Goal: Information Seeking & Learning: Learn about a topic

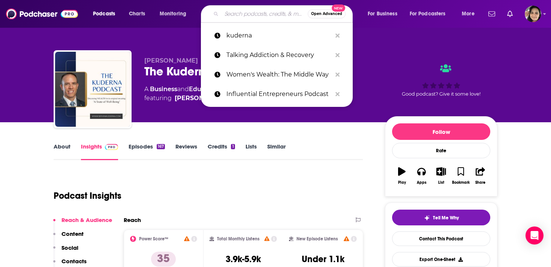
click at [250, 15] on input "Search podcasts, credits, & more..." at bounding box center [265, 14] width 86 height 12
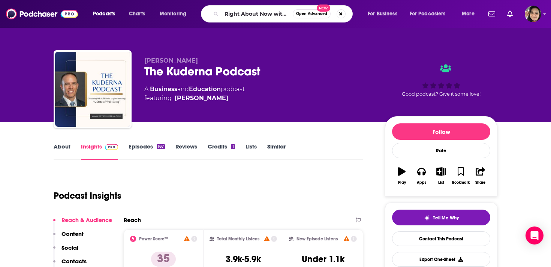
type input "Right About Now with [PERSON_NAME]"
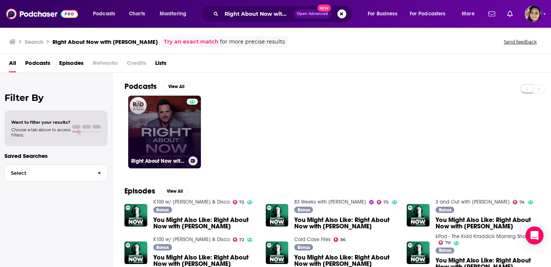
click at [179, 129] on link "Right About Now with [PERSON_NAME]" at bounding box center [164, 132] width 73 height 73
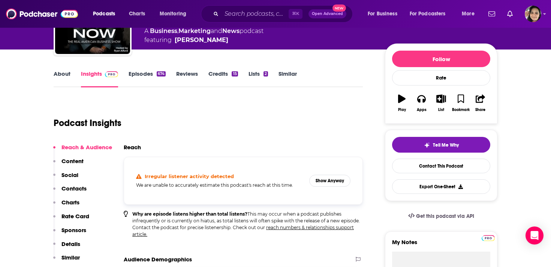
scroll to position [84, 0]
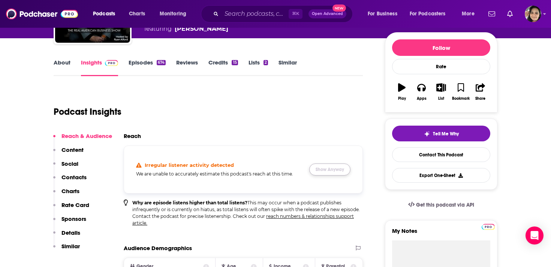
click at [343, 171] on button "Show Anyway" at bounding box center [329, 169] width 41 height 12
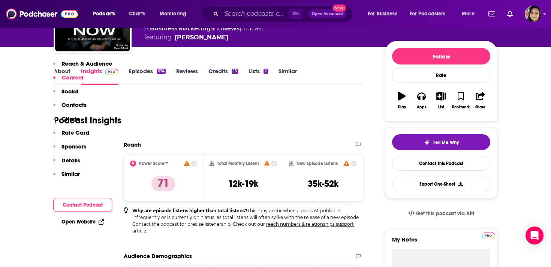
scroll to position [0, 0]
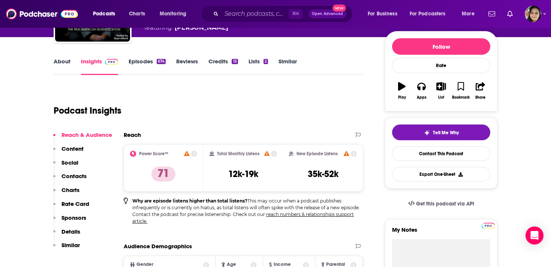
click at [72, 145] on p "Content" at bounding box center [72, 148] width 22 height 7
